Goal: Transaction & Acquisition: Purchase product/service

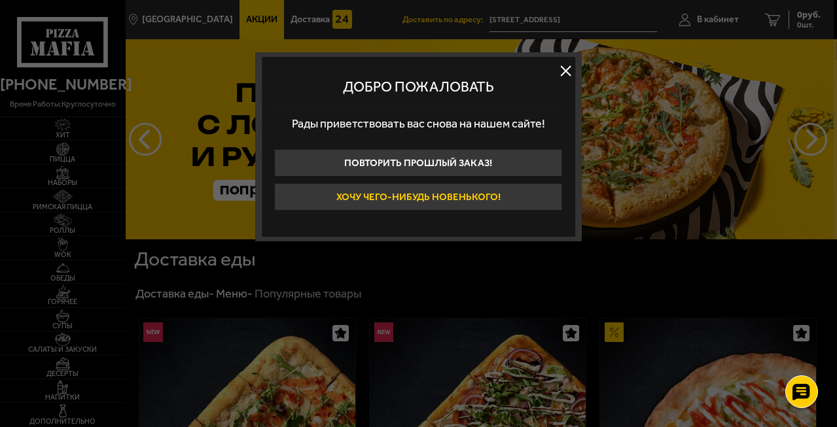
click at [512, 196] on button "Хочу чего-нибудь новенького!" at bounding box center [419, 196] width 288 height 27
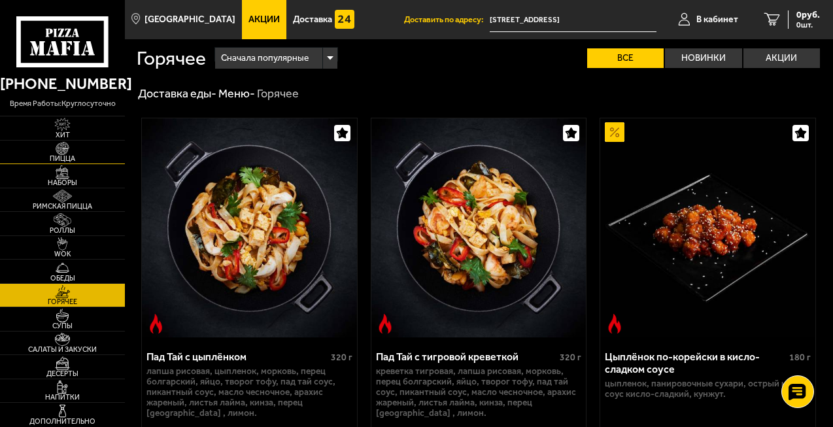
click at [62, 146] on img at bounding box center [62, 148] width 33 height 13
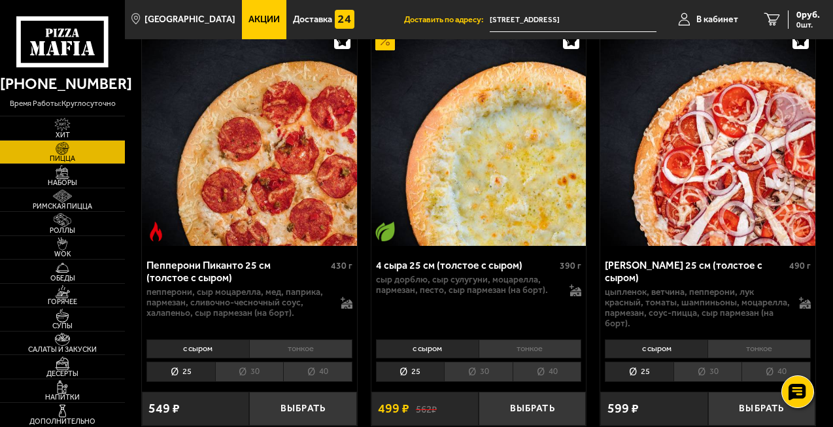
scroll to position [1374, 0]
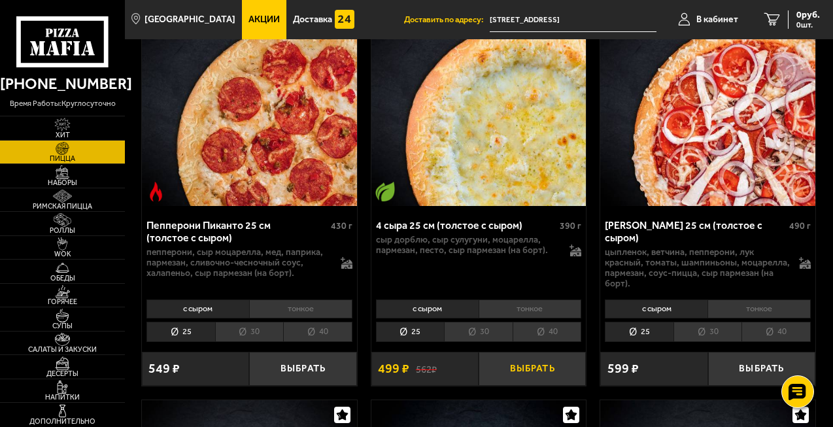
click at [526, 367] on button "Выбрать" at bounding box center [532, 369] width 107 height 35
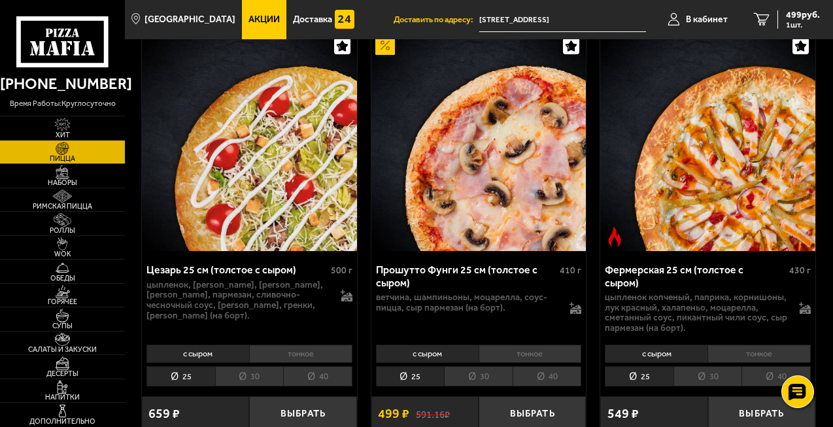
scroll to position [2159, 0]
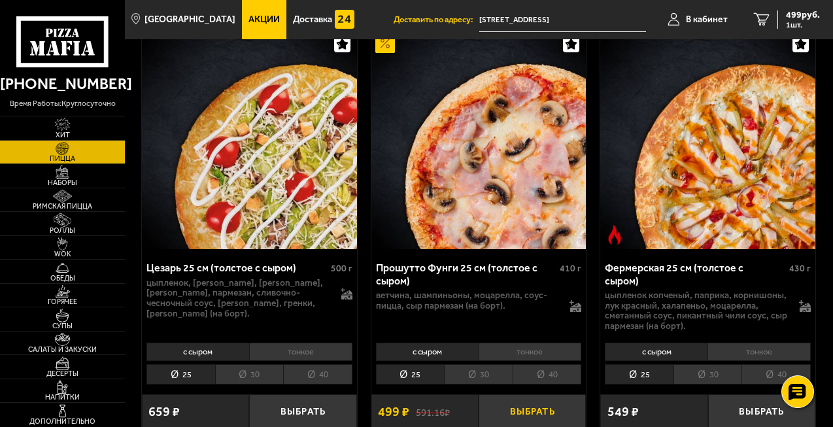
click at [531, 411] on button "Выбрать" at bounding box center [532, 411] width 107 height 35
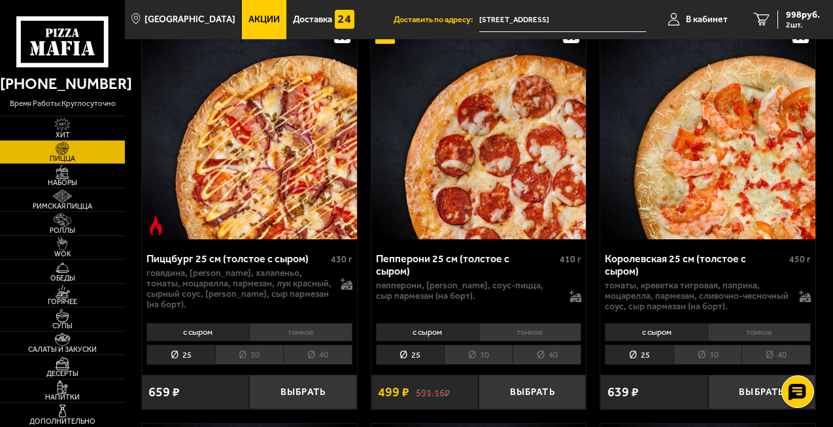
scroll to position [2584, 0]
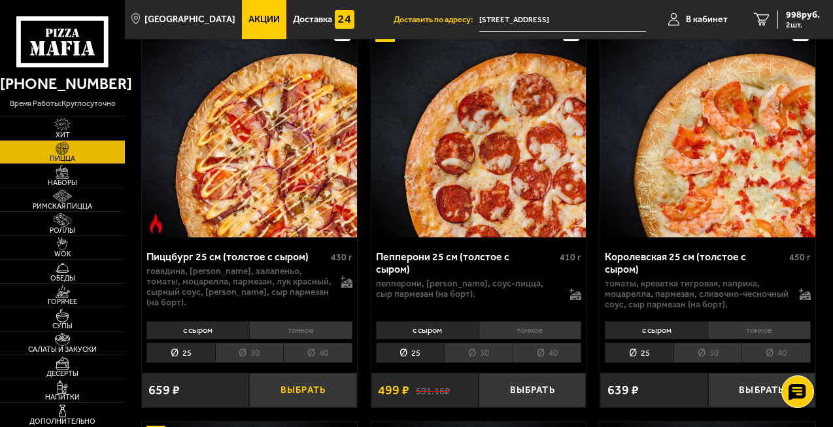
click at [321, 391] on button "Выбрать" at bounding box center [302, 390] width 107 height 35
click at [756, 26] on icon "3" at bounding box center [757, 19] width 16 height 13
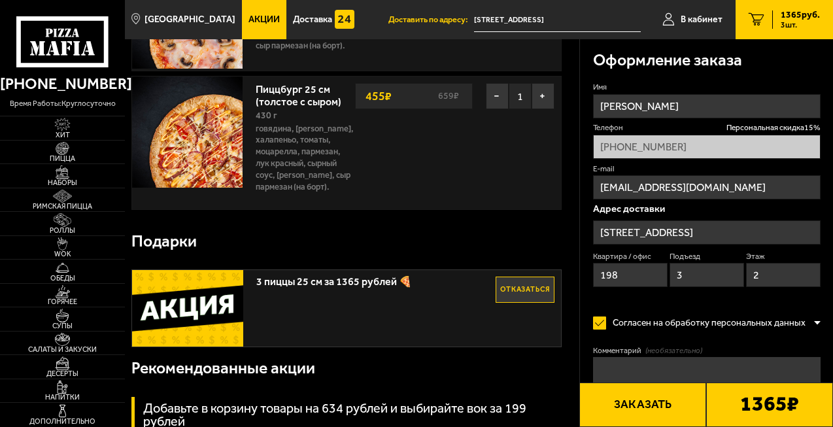
scroll to position [294, 0]
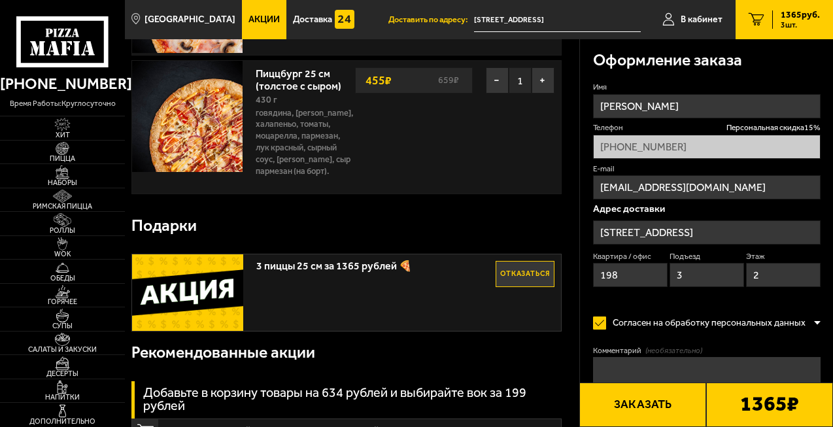
click at [674, 409] on button "Заказать" at bounding box center [643, 405] width 127 height 44
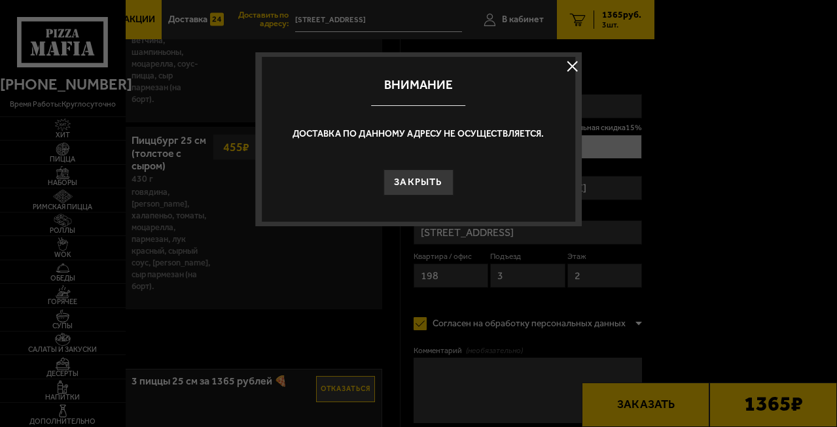
click at [571, 63] on button at bounding box center [572, 66] width 20 height 20
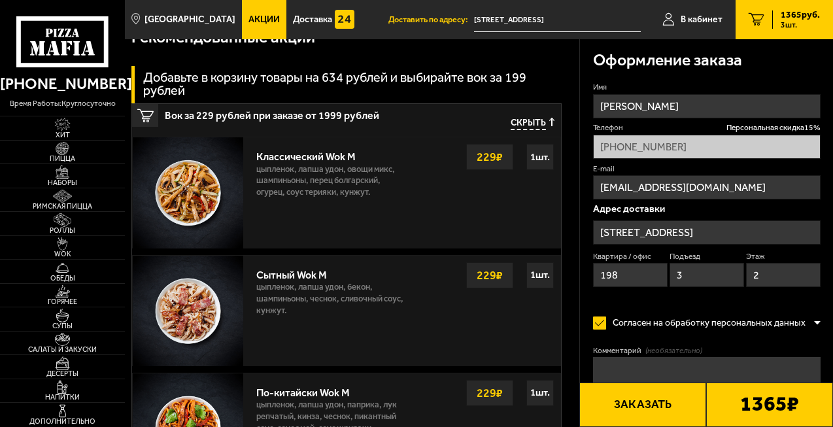
scroll to position [654, 0]
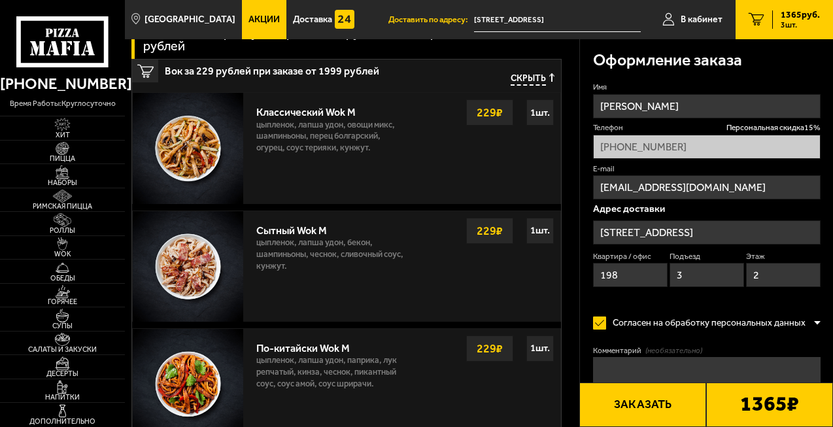
click at [688, 230] on input "[STREET_ADDRESS]" at bounding box center [707, 232] width 228 height 24
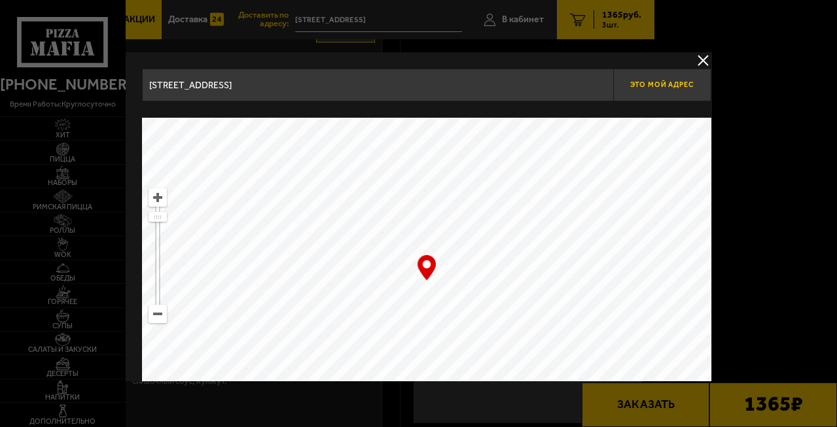
click at [684, 87] on span "Это мой адрес" at bounding box center [662, 84] width 63 height 9
click at [701, 62] on button "delivery type" at bounding box center [703, 60] width 16 height 16
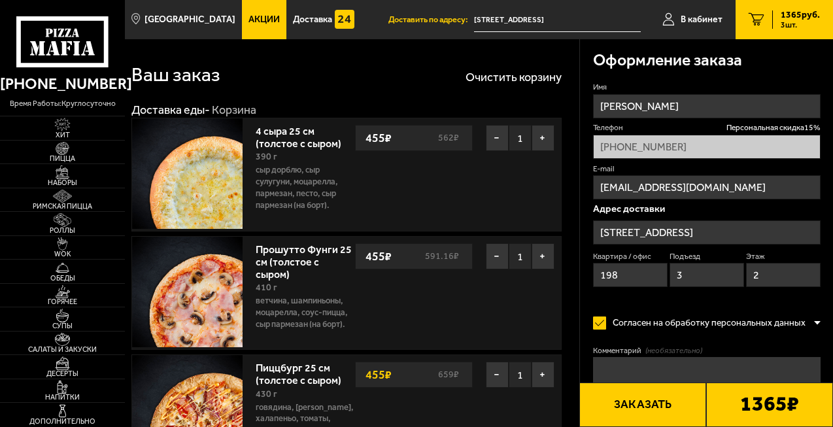
scroll to position [0, 0]
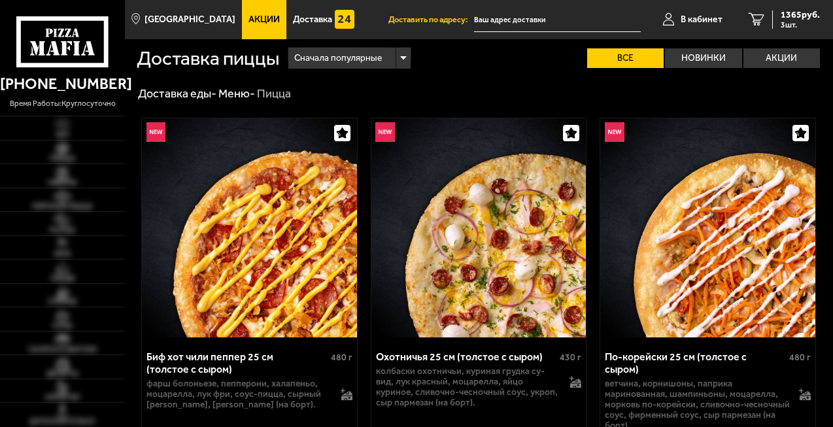
type input "[STREET_ADDRESS]"
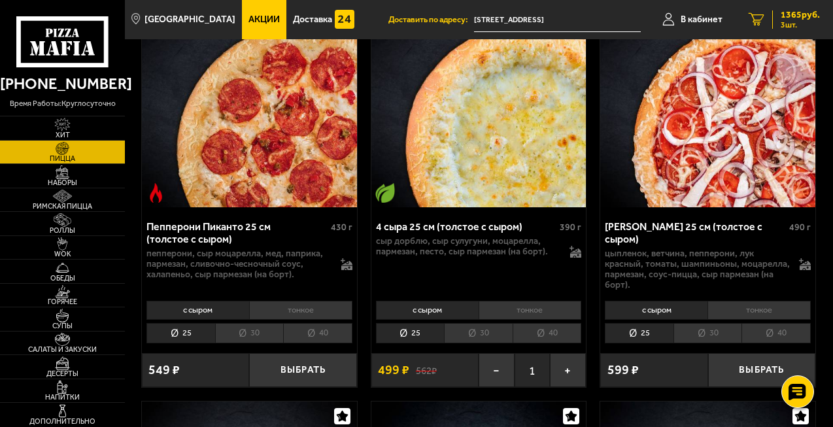
scroll to position [1308, 0]
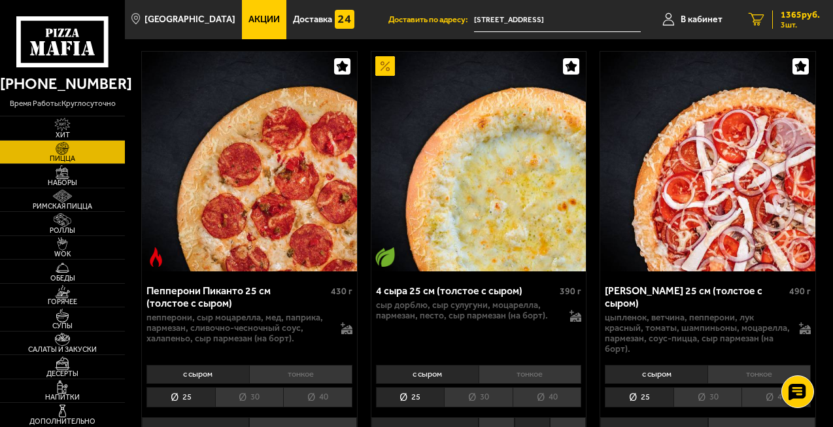
click at [786, 20] on span "1365 руб." at bounding box center [800, 14] width 39 height 9
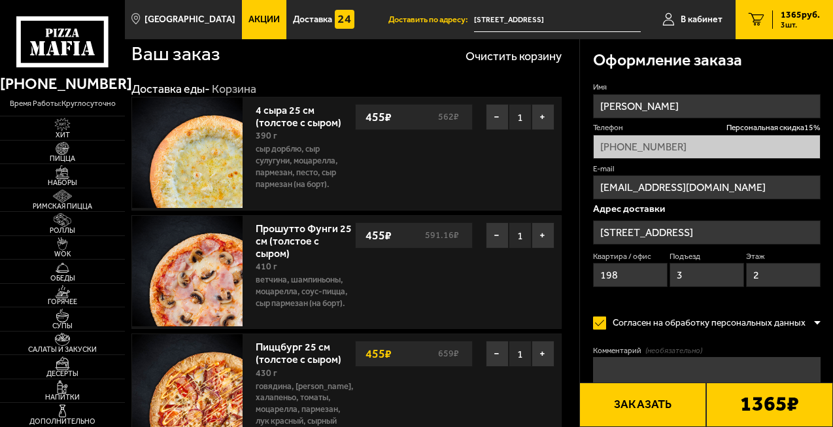
scroll to position [33, 0]
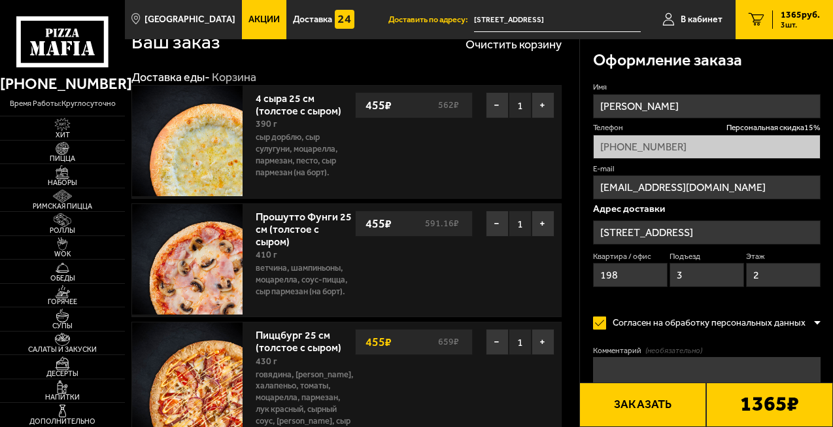
click at [656, 417] on button "Заказать" at bounding box center [643, 405] width 127 height 44
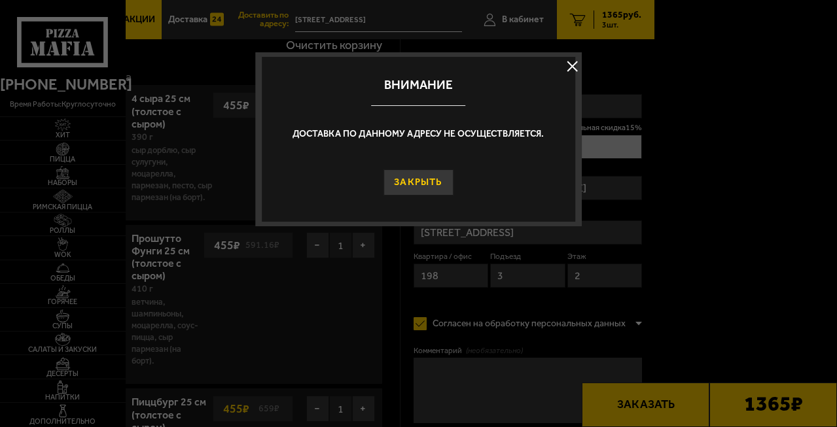
click at [408, 170] on button "Закрыть" at bounding box center [418, 182] width 70 height 26
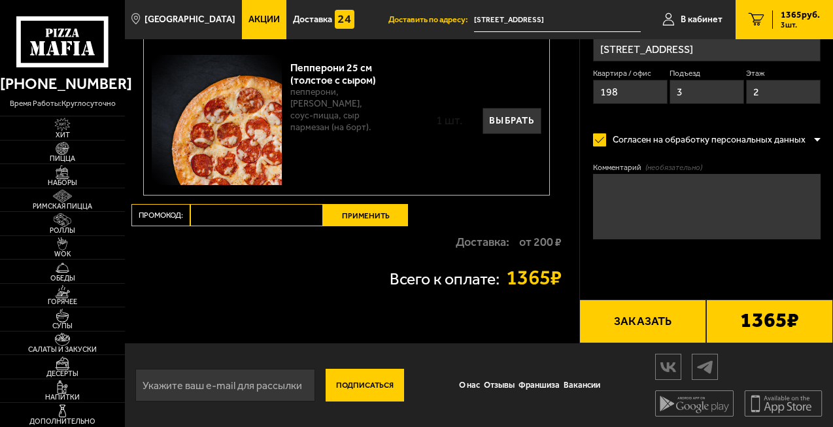
scroll to position [1824, 0]
click at [652, 323] on button "Заказать" at bounding box center [643, 322] width 127 height 44
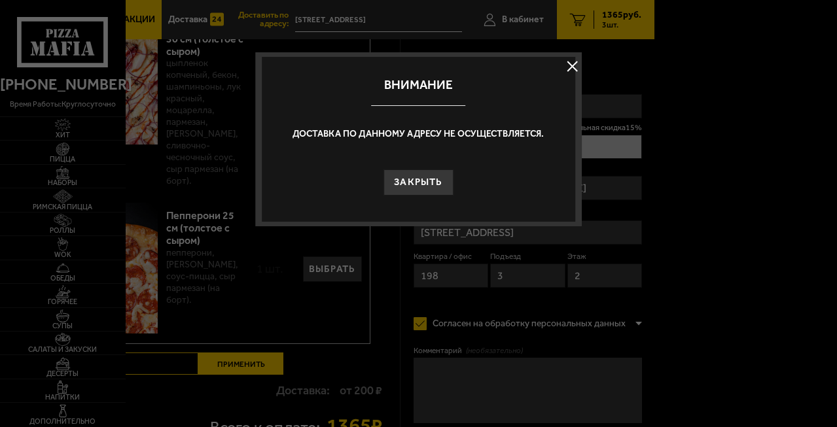
click at [415, 177] on button "Закрыть" at bounding box center [418, 182] width 70 height 26
